Goal: Task Accomplishment & Management: Use online tool/utility

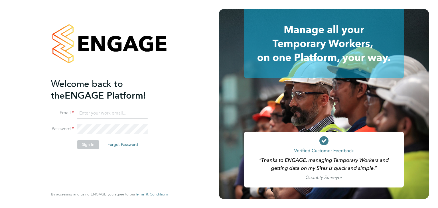
type input "oclarke@spheresolutions.co.uk"
click at [84, 144] on button "Sign In" at bounding box center [88, 144] width 22 height 9
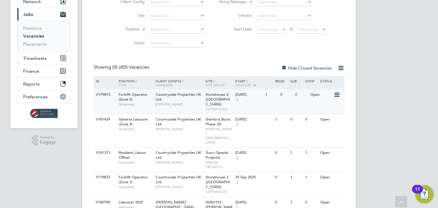
scroll to position [71, 0]
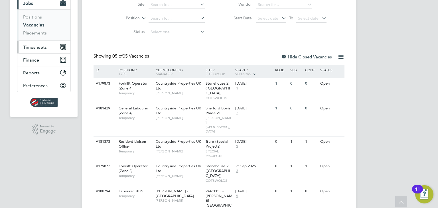
click at [41, 48] on span "Timesheets" at bounding box center [35, 46] width 24 height 5
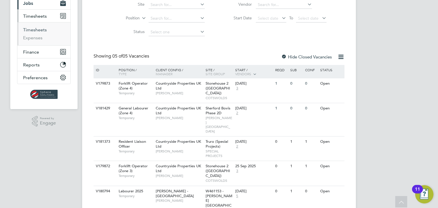
click at [39, 29] on link "Timesheets" at bounding box center [35, 29] width 24 height 5
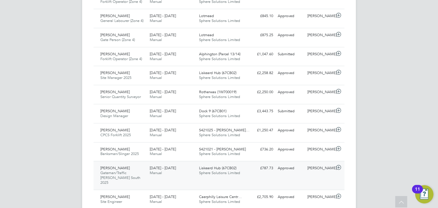
click at [131, 171] on span "Gateman/Traffic [PERSON_NAME] South 2025" at bounding box center [120, 178] width 40 height 15
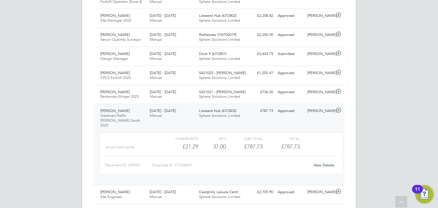
click at [322, 163] on link "View Details" at bounding box center [323, 165] width 21 height 5
